Goal: Task Accomplishment & Management: Use online tool/utility

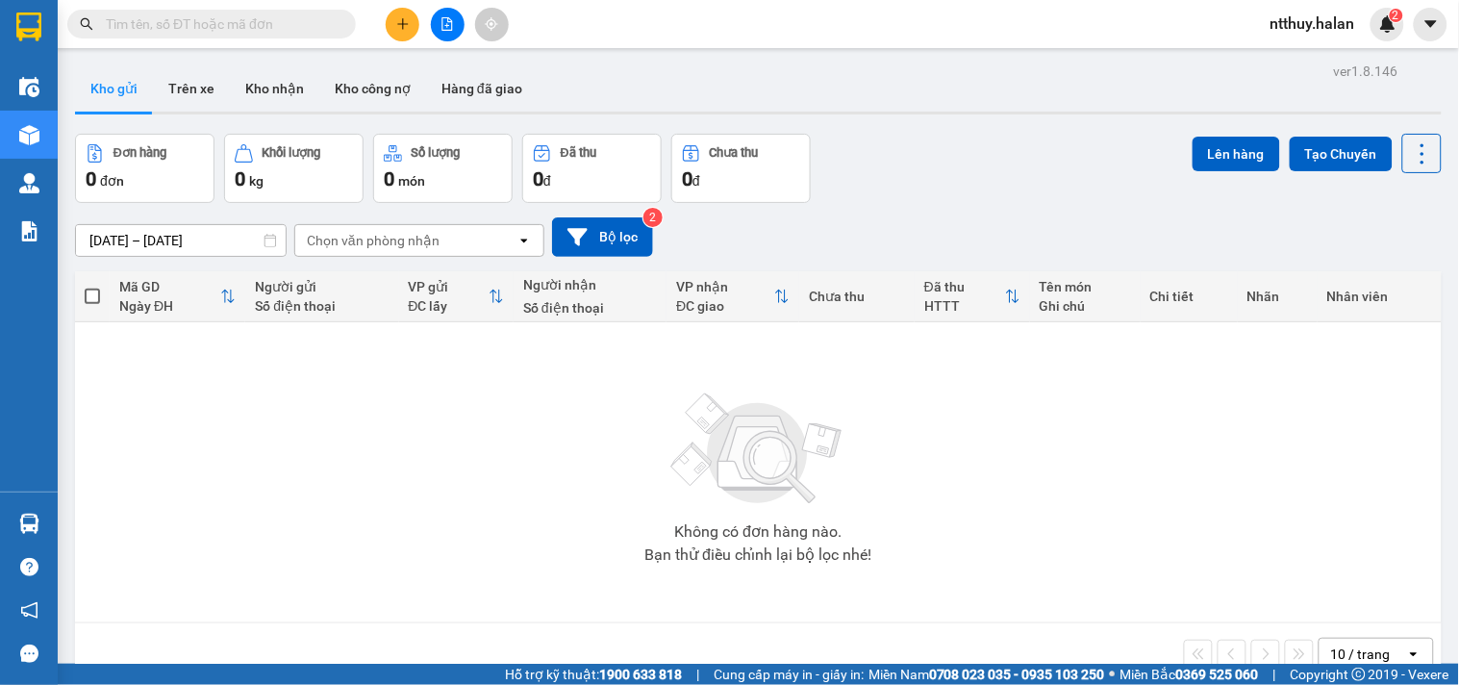
click at [258, 23] on input "text" at bounding box center [219, 23] width 227 height 21
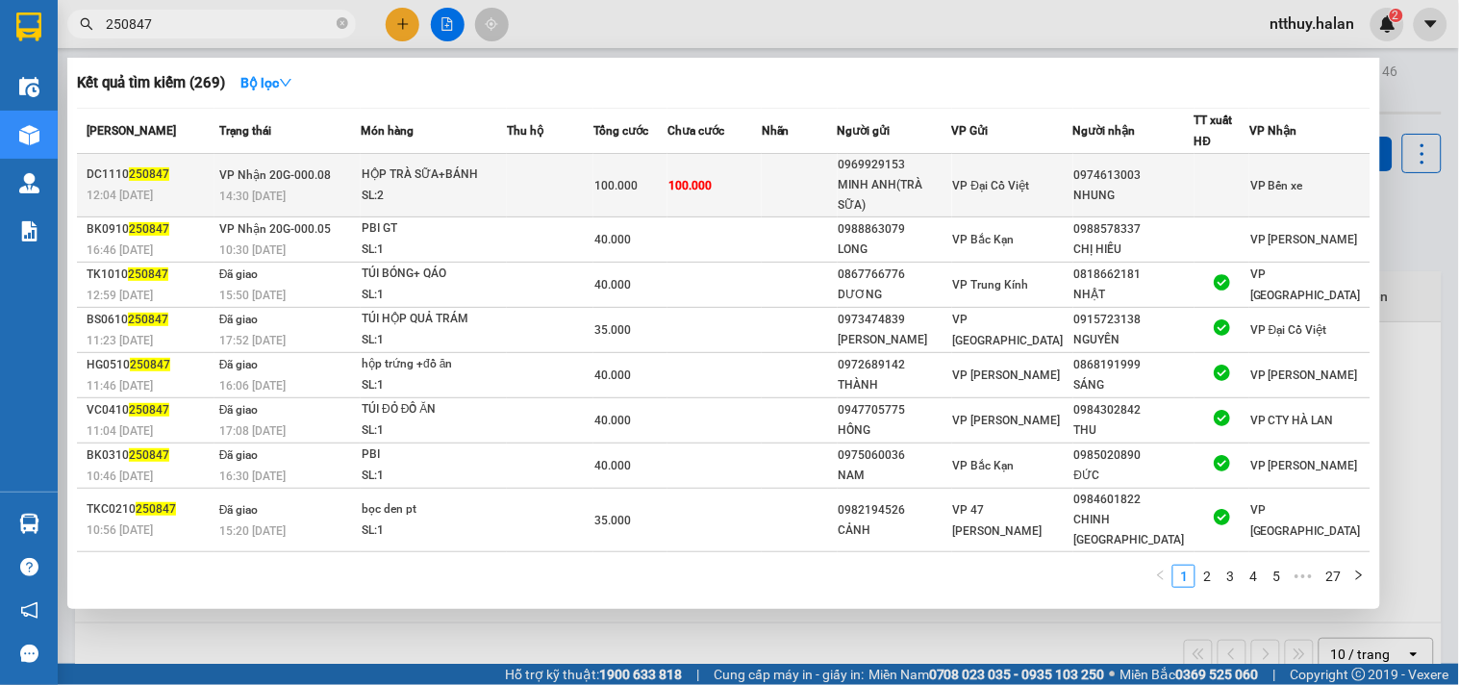
type input "250847"
click at [503, 184] on div "HỘP TRÀ SỮA+BÁNH" at bounding box center [434, 174] width 144 height 21
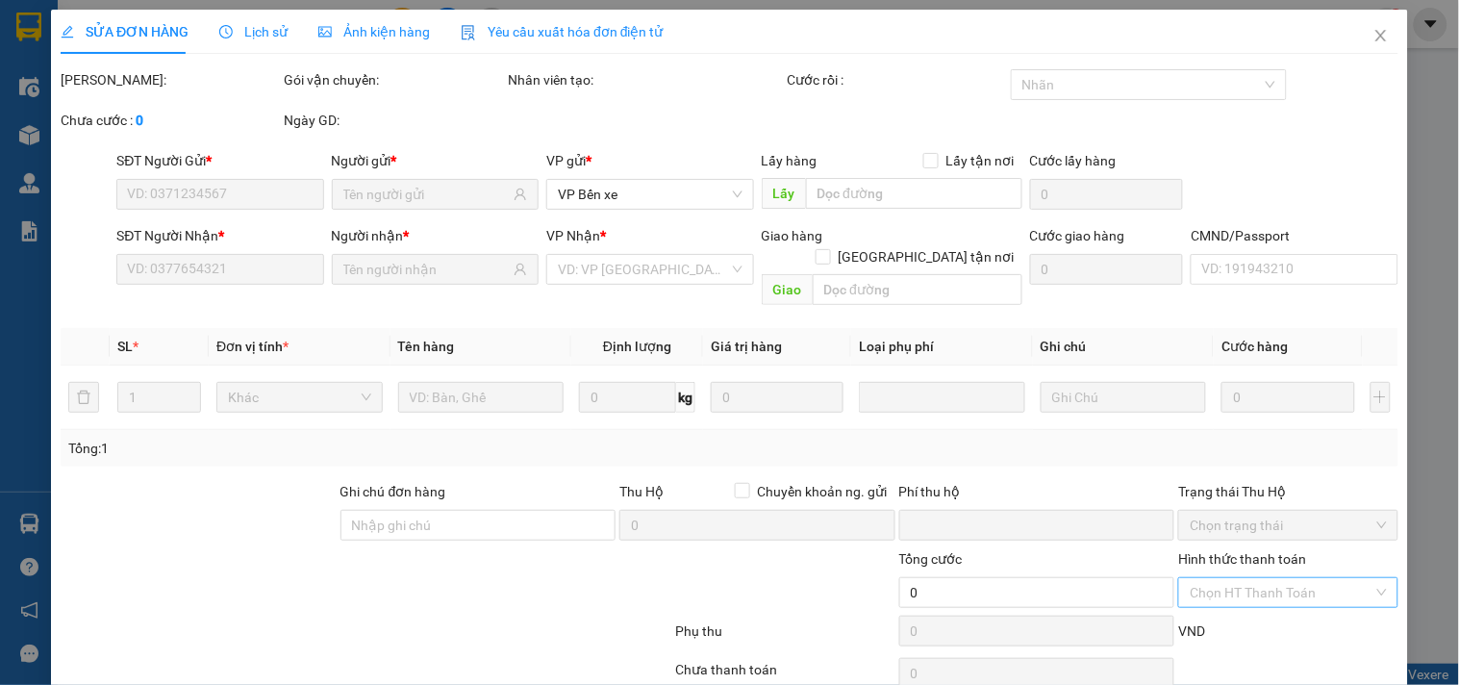
type input "0969929153"
type input "MINH ANH(TRÀ SỮA)"
type input "0974613003"
type input "NHUNG"
type input "0"
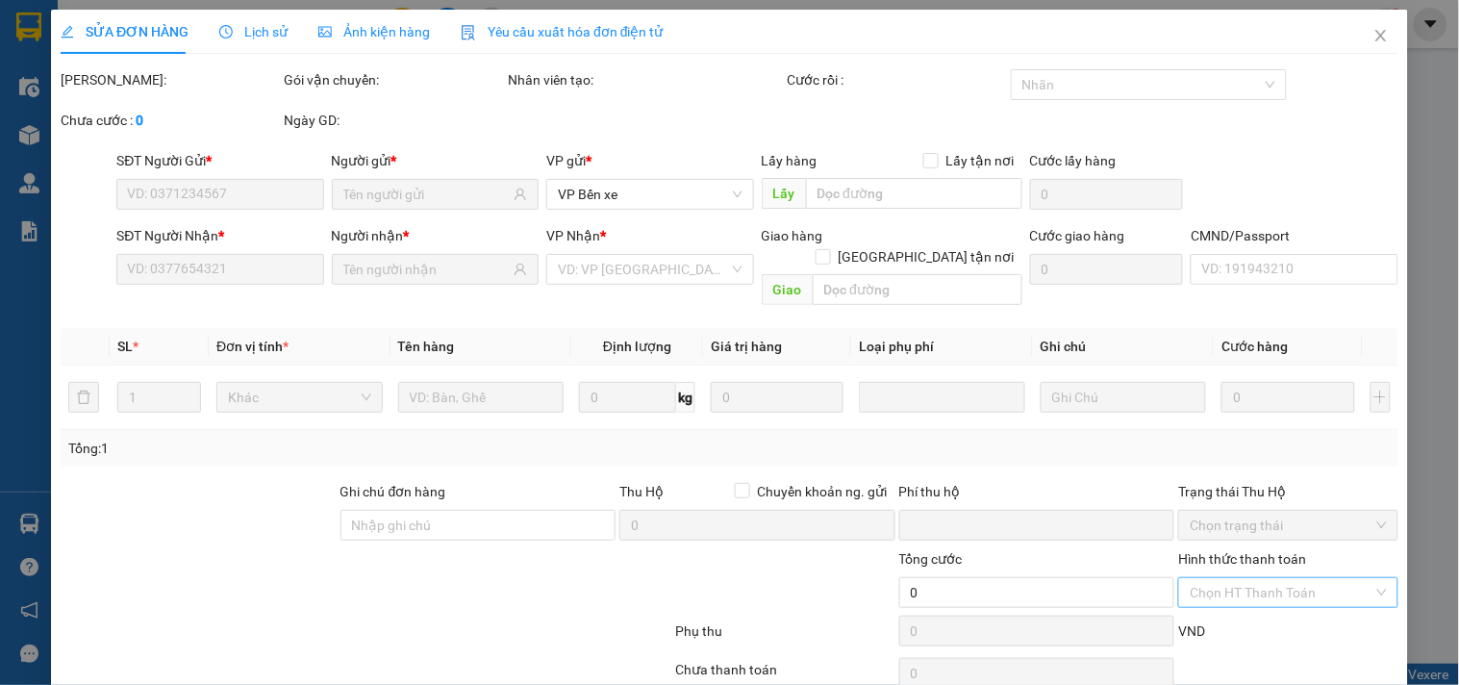
type input "100.000"
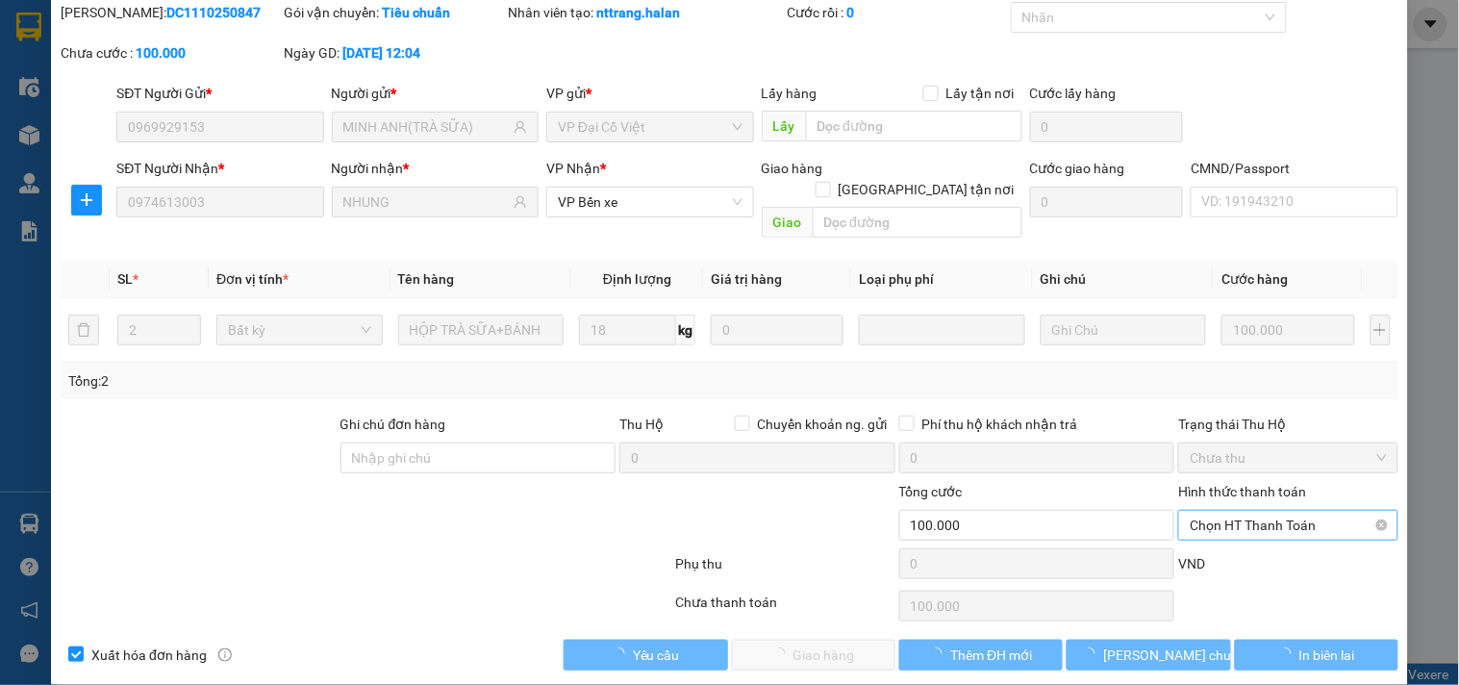
scroll to position [69, 0]
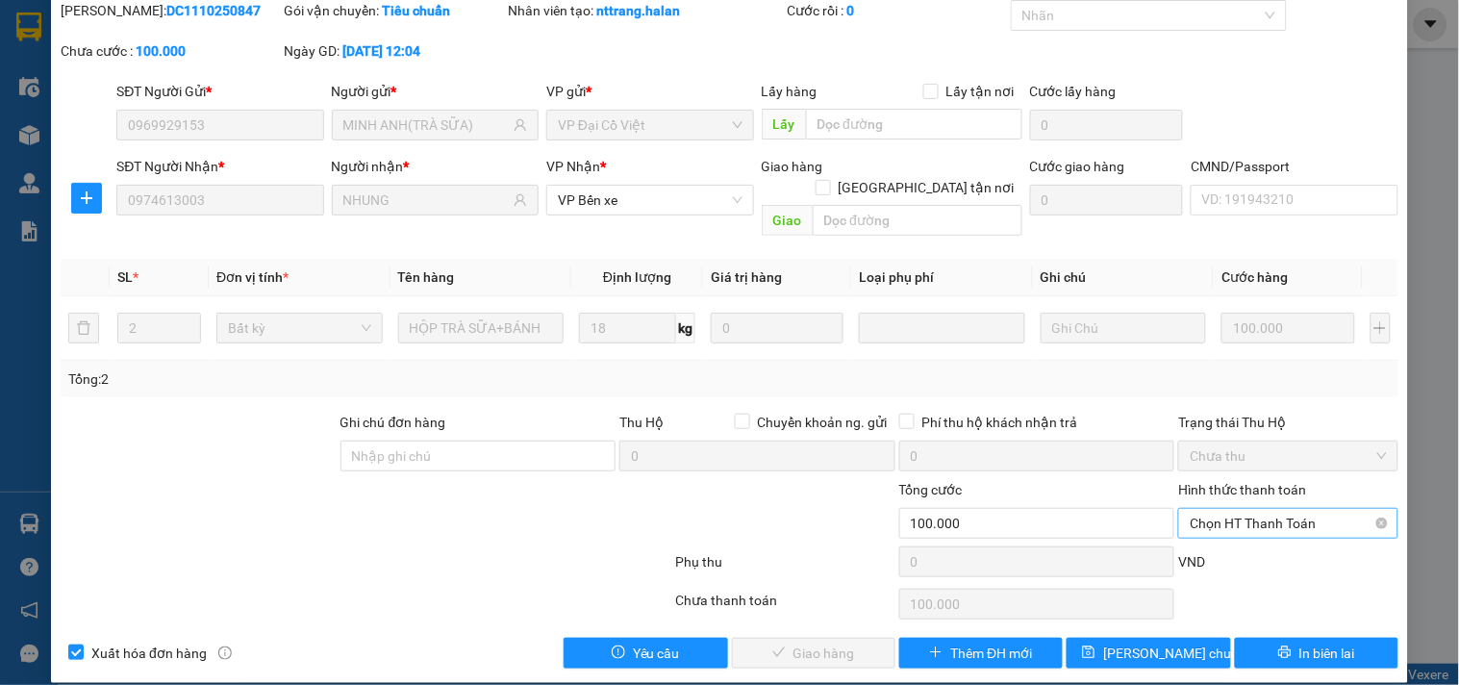
click at [1231, 509] on span "Chọn HT Thanh Toán" at bounding box center [1288, 523] width 196 height 29
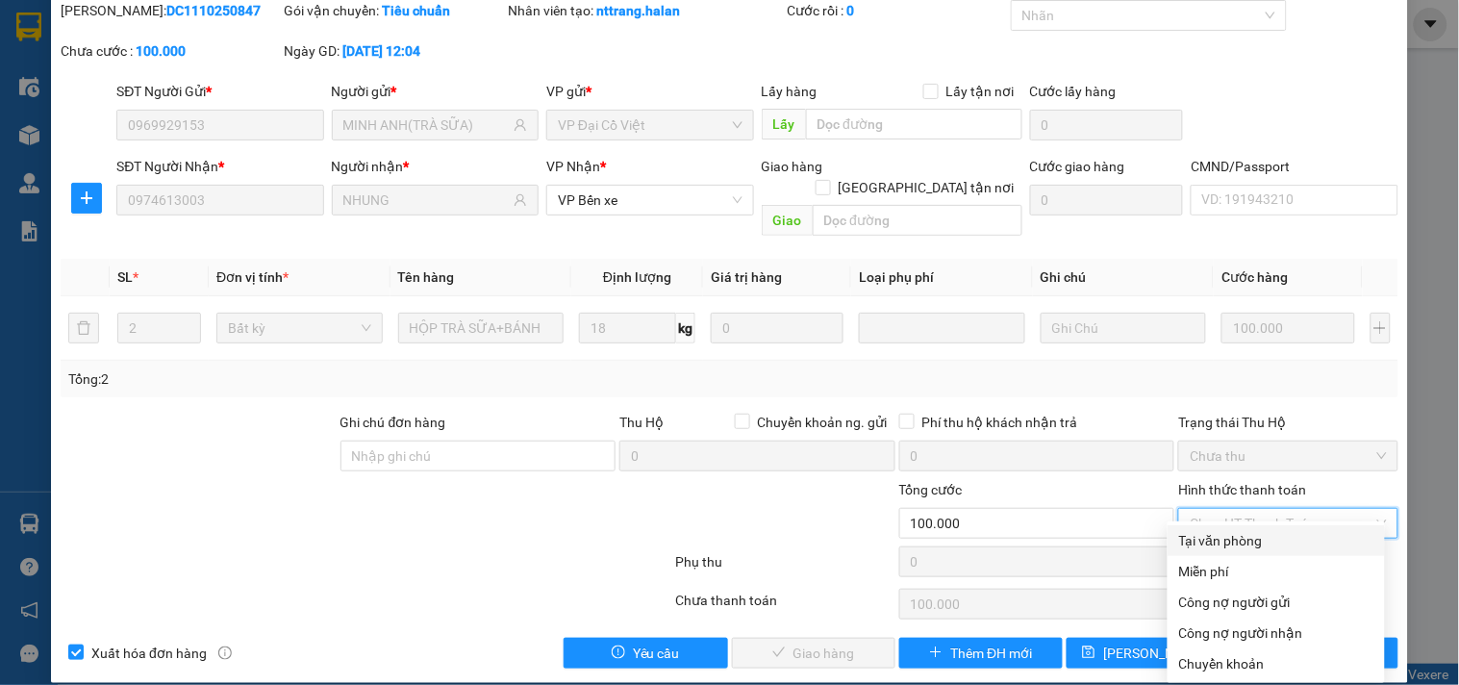
click at [1229, 540] on div "Tại văn phòng" at bounding box center [1276, 540] width 194 height 21
type input "0"
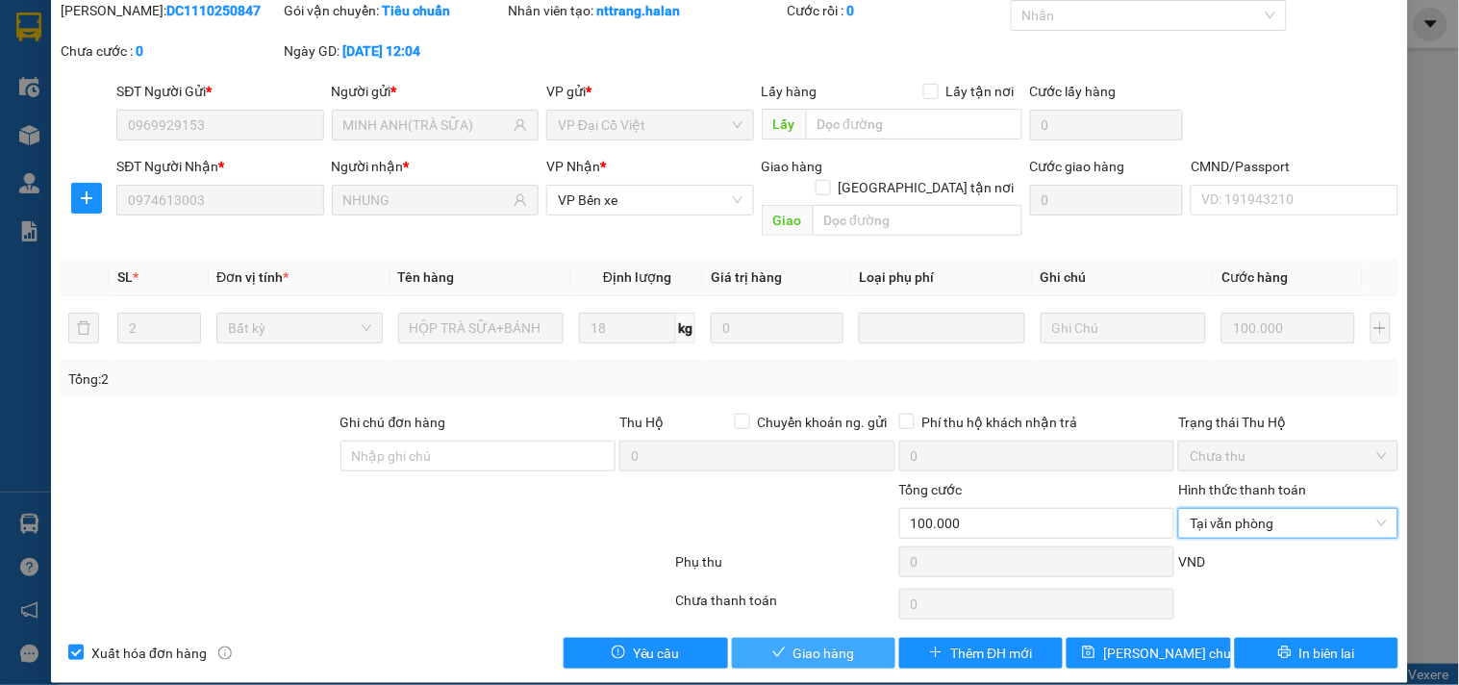
click at [834, 643] on span "Giao hàng" at bounding box center [825, 653] width 62 height 21
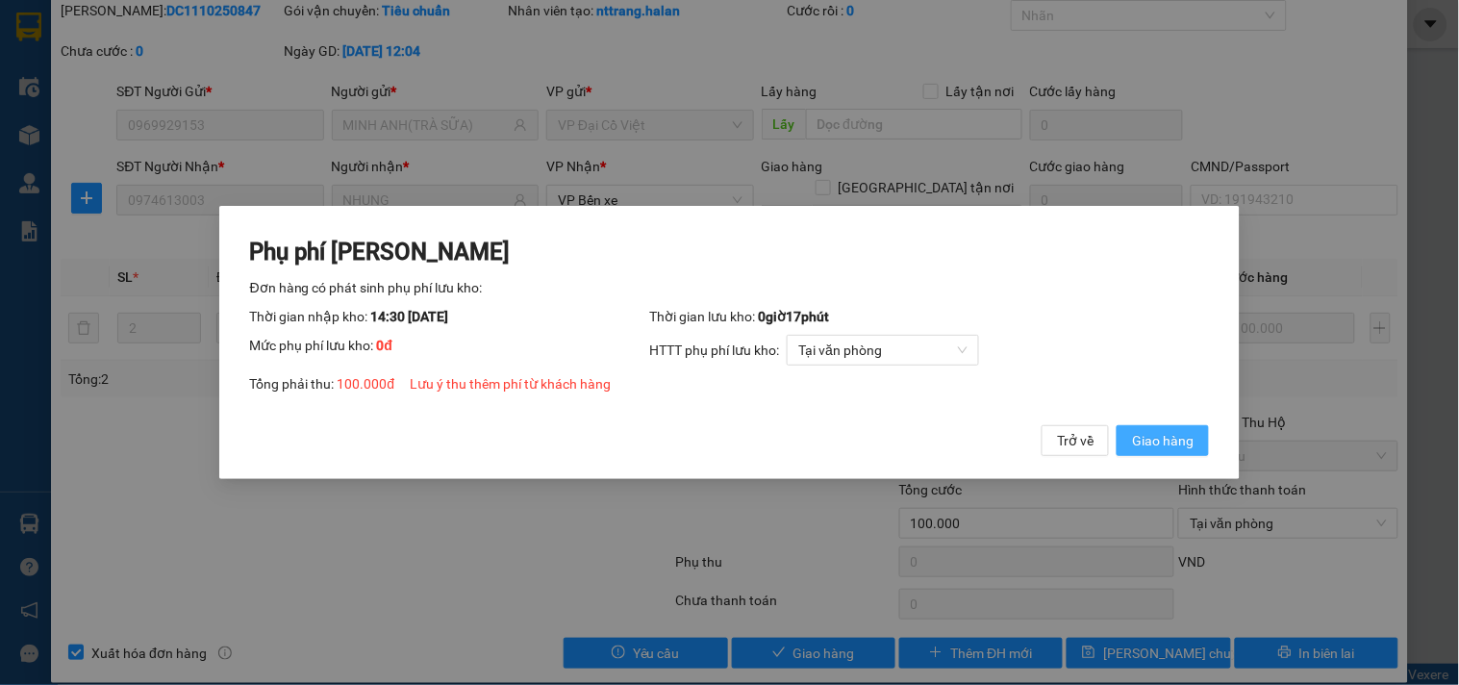
click at [1158, 430] on span "Giao hàng" at bounding box center [1163, 440] width 62 height 21
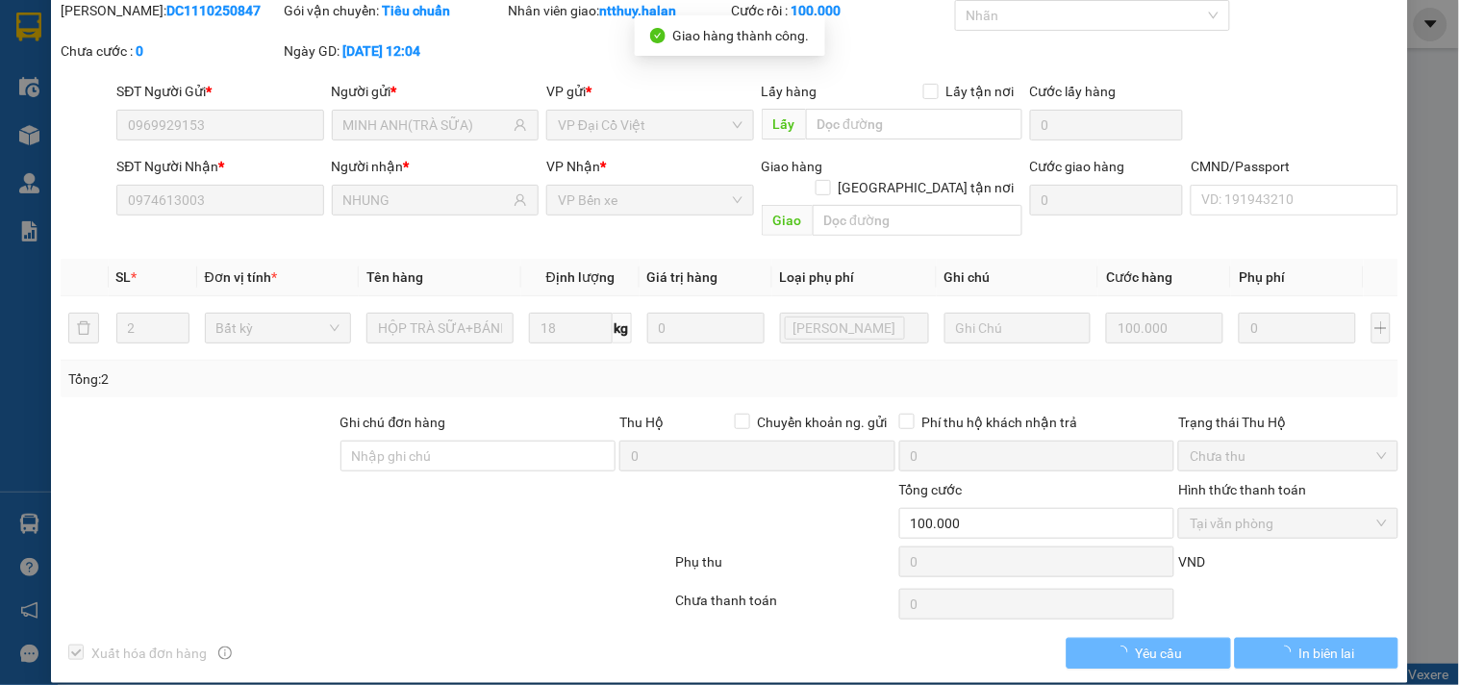
scroll to position [0, 0]
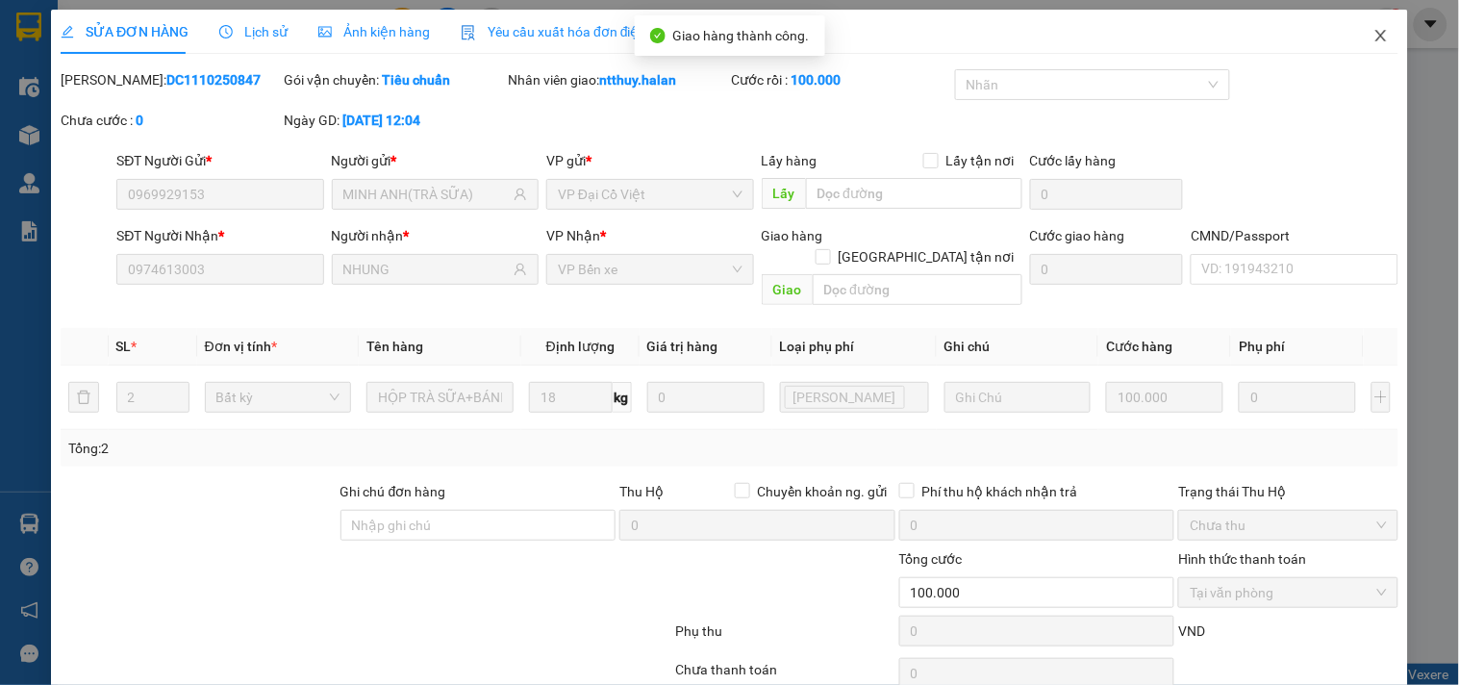
click at [1374, 38] on icon "close" at bounding box center [1381, 35] width 15 height 15
